Goal: Task Accomplishment & Management: Manage account settings

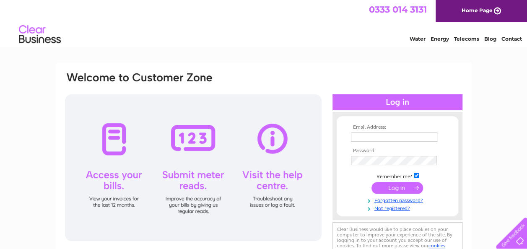
type input "accounts@mayenestate.com"
click at [393, 185] on input "submit" at bounding box center [397, 188] width 52 height 12
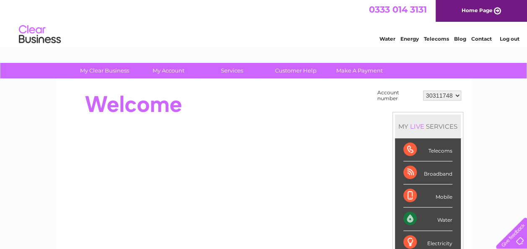
click at [454, 94] on select "30311748 30311751 30322136" at bounding box center [442, 96] width 38 height 10
select select "30311751"
click at [423, 91] on select "30311748 30311751 30322136" at bounding box center [442, 96] width 38 height 10
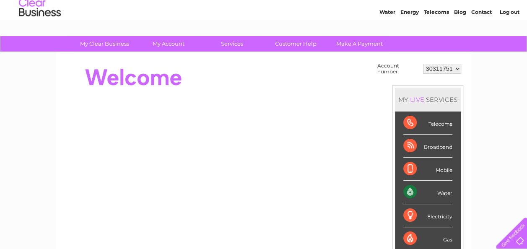
scroll to position [28, 0]
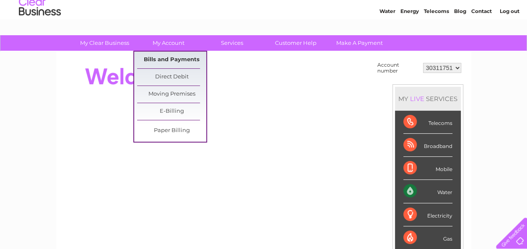
click at [161, 58] on link "Bills and Payments" at bounding box center [171, 60] width 69 height 17
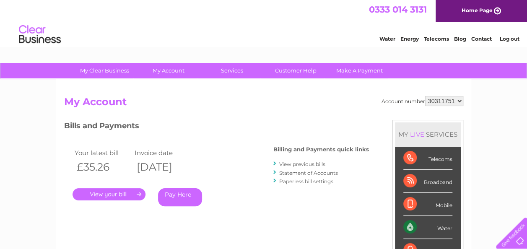
click at [110, 193] on link "." at bounding box center [109, 194] width 73 height 12
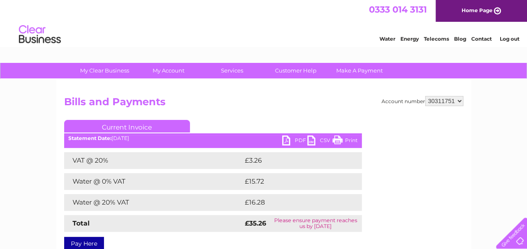
click at [287, 139] on link "PDF" at bounding box center [294, 141] width 25 height 12
